Goal: Entertainment & Leisure: Consume media (video, audio)

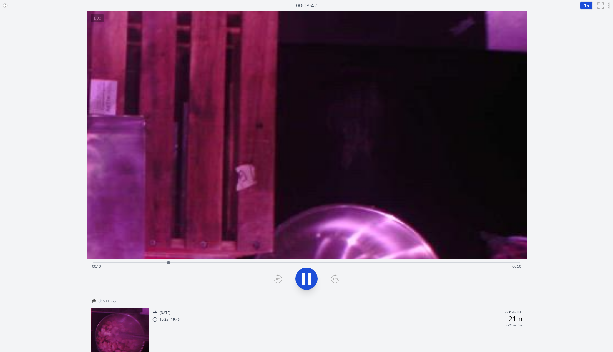
drag, startPoint x: 451, startPoint y: 135, endPoint x: 217, endPoint y: 106, distance: 236.0
click at [217, 106] on video at bounding box center [77, 114] width 1063 height 598
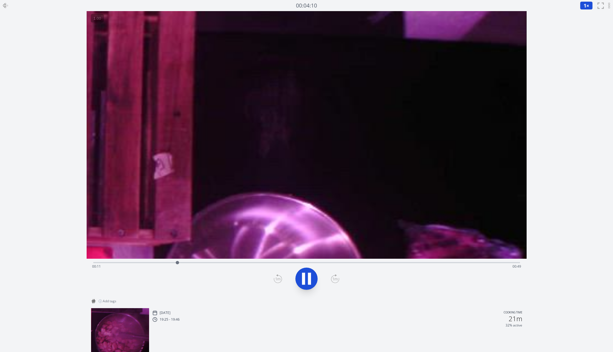
drag, startPoint x: 348, startPoint y: 120, endPoint x: 222, endPoint y: 113, distance: 125.6
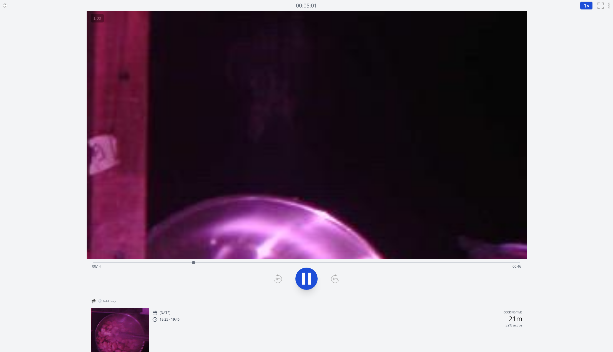
drag, startPoint x: 392, startPoint y: 186, endPoint x: 245, endPoint y: 145, distance: 152.0
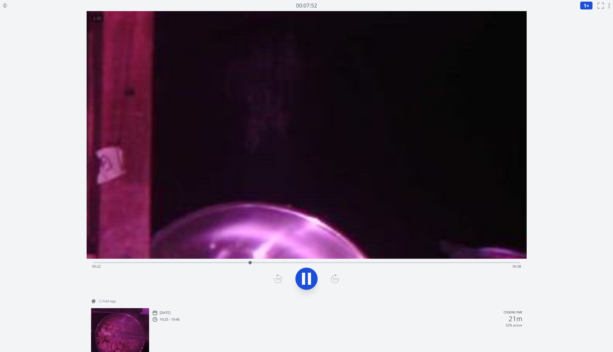
drag, startPoint x: 330, startPoint y: 166, endPoint x: 355, endPoint y: 184, distance: 30.6
click at [304, 284] on icon at bounding box center [303, 278] width 3 height 12
click at [304, 284] on icon at bounding box center [307, 279] width 16 height 16
click at [304, 284] on icon at bounding box center [303, 278] width 3 height 12
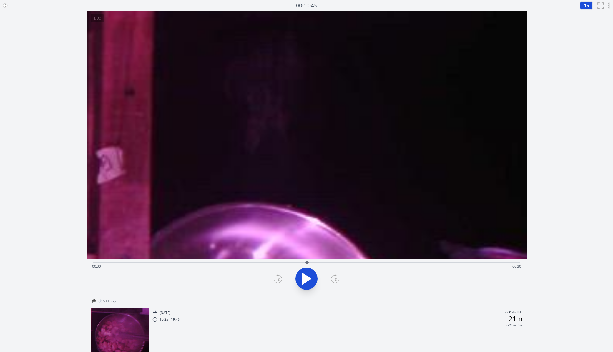
click at [304, 284] on icon at bounding box center [307, 279] width 16 height 16
click at [304, 284] on icon at bounding box center [303, 278] width 3 height 12
click at [304, 284] on icon at bounding box center [307, 279] width 16 height 16
click at [304, 284] on icon at bounding box center [303, 278] width 3 height 12
click at [304, 284] on icon at bounding box center [307, 279] width 16 height 16
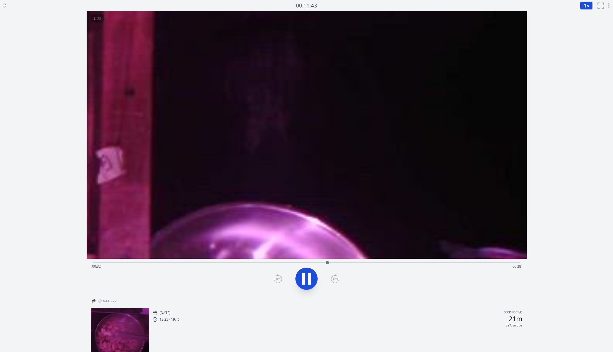
click at [304, 284] on icon at bounding box center [303, 278] width 3 height 12
click at [304, 284] on icon at bounding box center [307, 279] width 16 height 16
click at [304, 284] on icon at bounding box center [303, 278] width 3 height 12
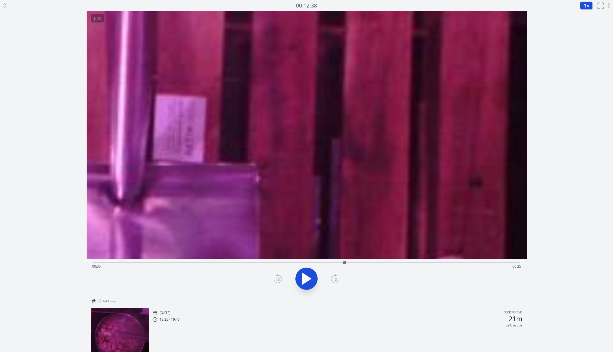
drag, startPoint x: 460, startPoint y: 154, endPoint x: 271, endPoint y: 181, distance: 191.1
click at [271, 181] on video at bounding box center [129, 160] width 2015 height 1133
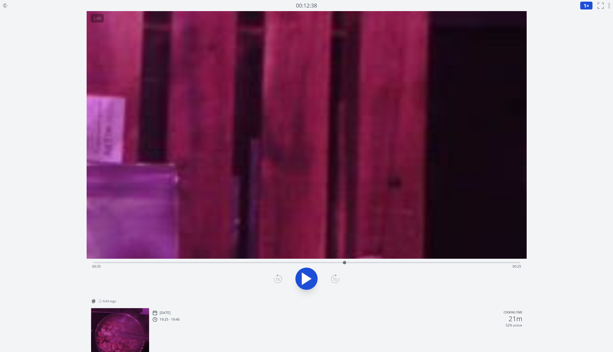
drag, startPoint x: 366, startPoint y: 173, endPoint x: 210, endPoint y: 170, distance: 156.2
click at [210, 170] on video at bounding box center [49, 160] width 2015 height 1133
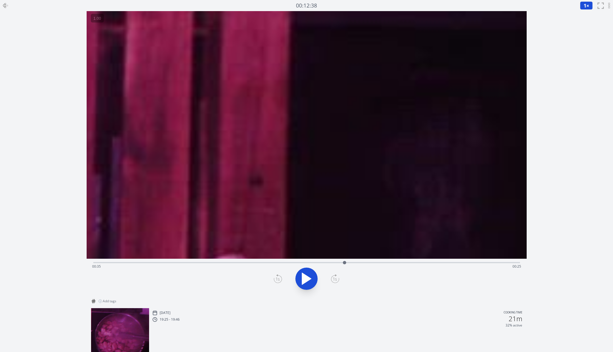
drag, startPoint x: 322, startPoint y: 180, endPoint x: 165, endPoint y: 180, distance: 157.6
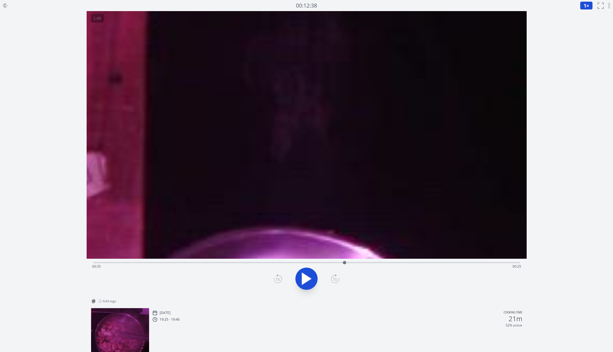
drag, startPoint x: 257, startPoint y: 202, endPoint x: 201, endPoint y: 102, distance: 114.6
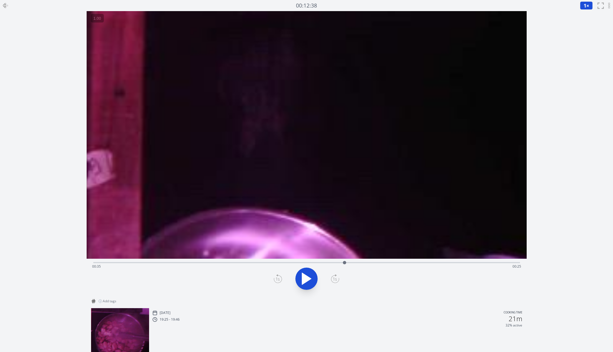
drag, startPoint x: 176, startPoint y: 89, endPoint x: 260, endPoint y: 107, distance: 86.0
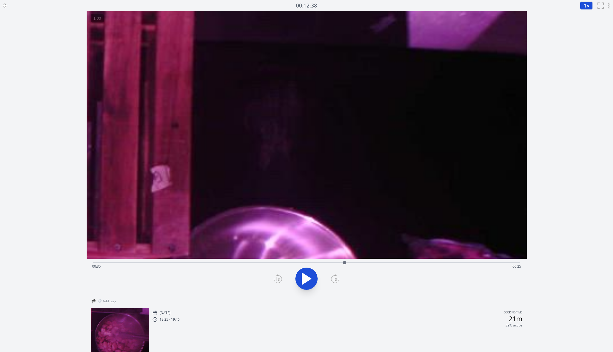
drag, startPoint x: 255, startPoint y: 92, endPoint x: 256, endPoint y: 130, distance: 38.6
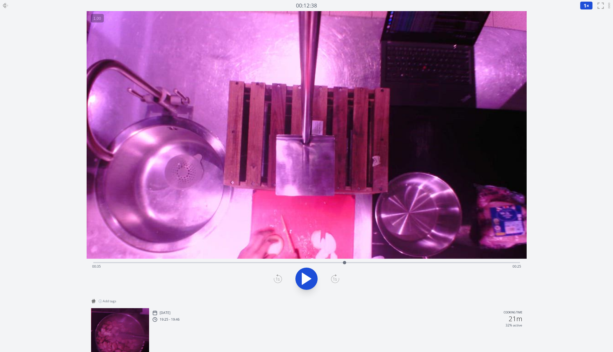
click at [414, 143] on video at bounding box center [307, 135] width 440 height 248
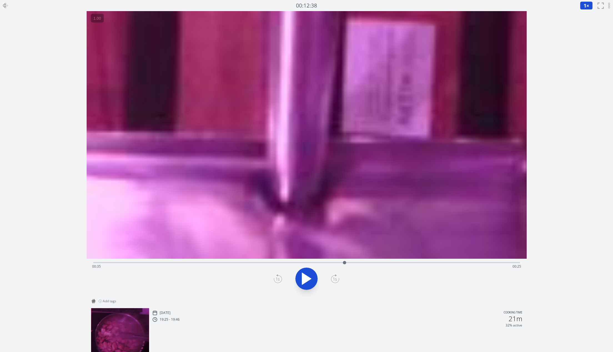
drag, startPoint x: 436, startPoint y: 148, endPoint x: 251, endPoint y: 201, distance: 192.0
click at [251, 201] on video at bounding box center [302, 134] width 3525 height 1983
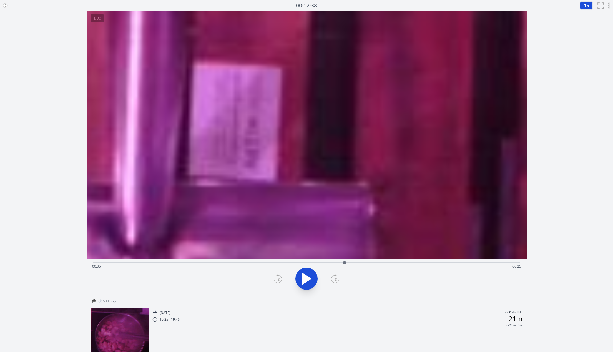
drag, startPoint x: 432, startPoint y: 180, endPoint x: 144, endPoint y: 201, distance: 288.8
click at [144, 201] on video at bounding box center [148, 178] width 3525 height 1983
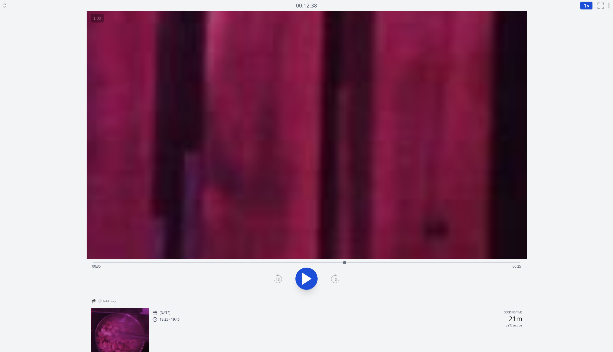
drag, startPoint x: 308, startPoint y: 150, endPoint x: 51, endPoint y: 169, distance: 257.9
click at [51, 169] on div "Discard Recording? You will not be able to recover this once discarded. Cancel …" at bounding box center [306, 195] width 613 height 390
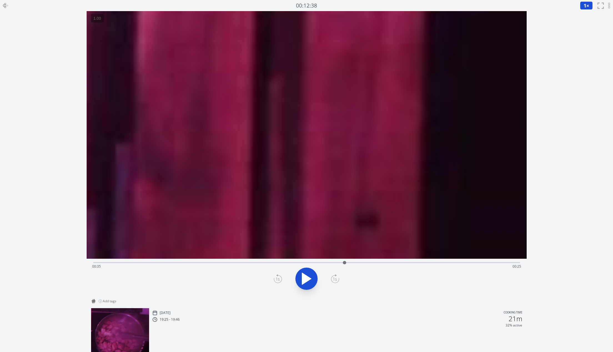
drag, startPoint x: 230, startPoint y: 141, endPoint x: 13, endPoint y: 115, distance: 219.1
click at [13, 115] on div "Discard Recording? You will not be able to recover this once discarded. Cancel …" at bounding box center [306, 195] width 613 height 390
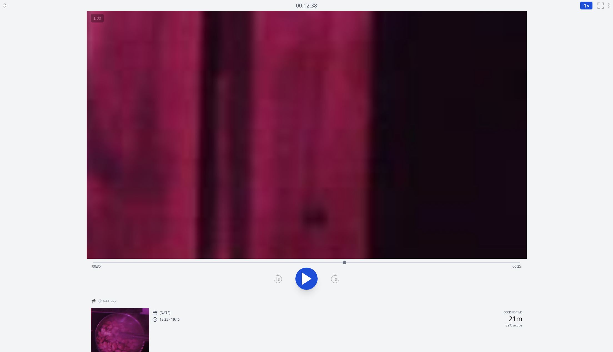
drag, startPoint x: 198, startPoint y: 99, endPoint x: -24, endPoint y: 134, distance: 225.0
click at [0, 134] on html "Discard Recording? You will not be able to recover this once discarded. Cancel …" at bounding box center [306, 195] width 613 height 390
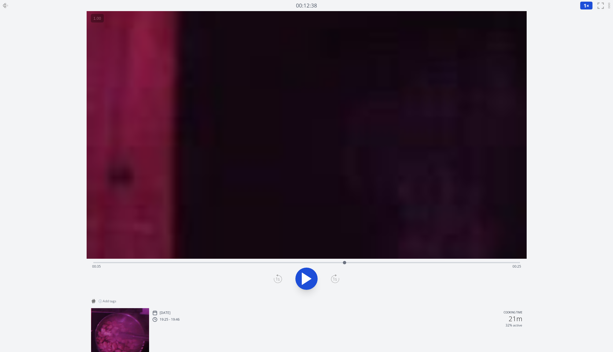
drag, startPoint x: 394, startPoint y: 141, endPoint x: 185, endPoint y: 93, distance: 214.3
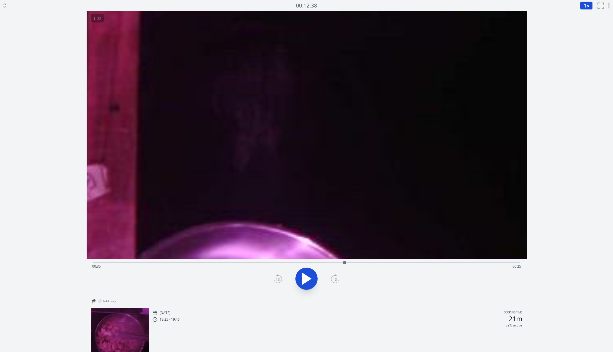
drag, startPoint x: 259, startPoint y: 159, endPoint x: 349, endPoint y: 112, distance: 101.8
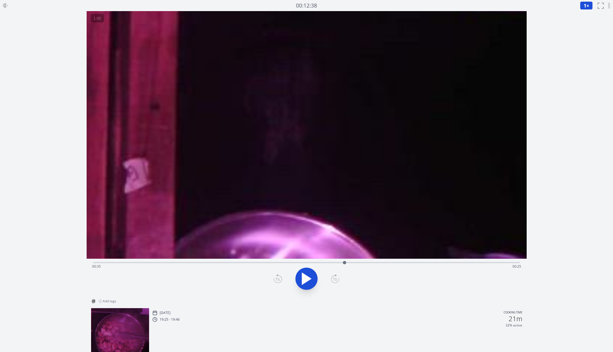
drag, startPoint x: 261, startPoint y: 137, endPoint x: 325, endPoint y: 139, distance: 64.1
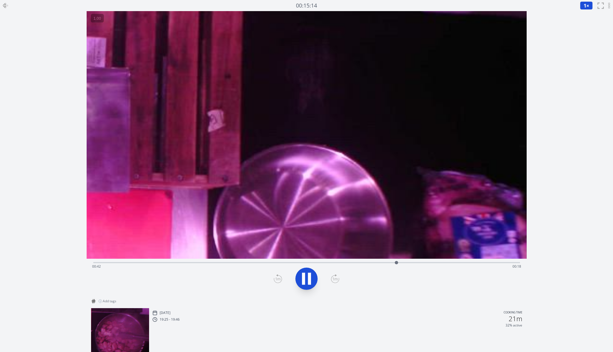
drag, startPoint x: 370, startPoint y: 178, endPoint x: 41, endPoint y: 109, distance: 336.4
click at [41, 109] on div "Discard Recording? You will not be able to recover this once discarded. Cancel …" at bounding box center [306, 195] width 613 height 390
click at [331, 262] on div "Time elapsed: 00:45 Time remaining: 00:15" at bounding box center [306, 266] width 429 height 9
click at [314, 150] on video at bounding box center [72, 66] width 909 height 511
click at [307, 286] on button at bounding box center [306, 278] width 22 height 22
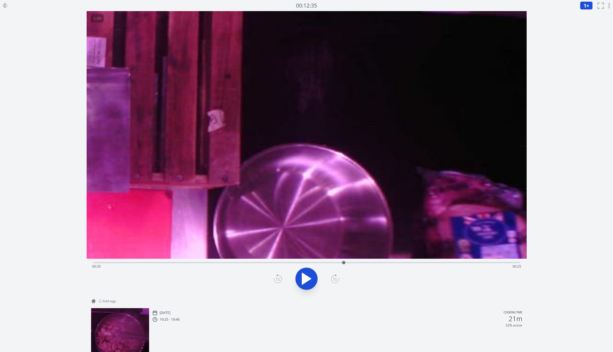
click at [307, 286] on icon at bounding box center [307, 279] width 16 height 16
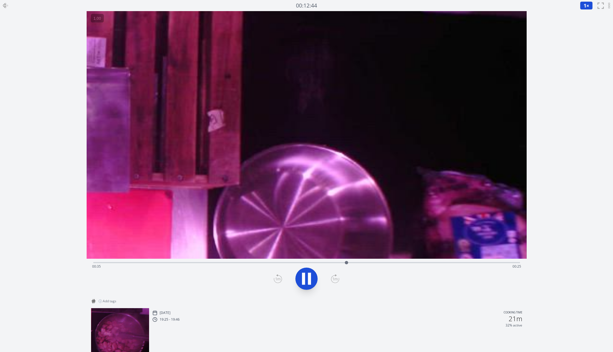
click at [307, 286] on icon at bounding box center [307, 279] width 16 height 16
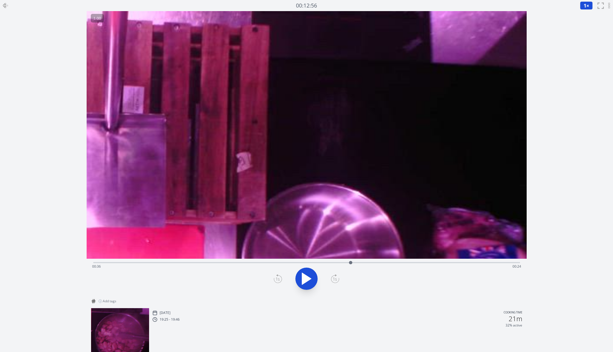
drag, startPoint x: 350, startPoint y: 135, endPoint x: 327, endPoint y: 181, distance: 51.6
click at [327, 181] on video at bounding box center [113, 112] width 827 height 465
